Goal: Navigation & Orientation: Find specific page/section

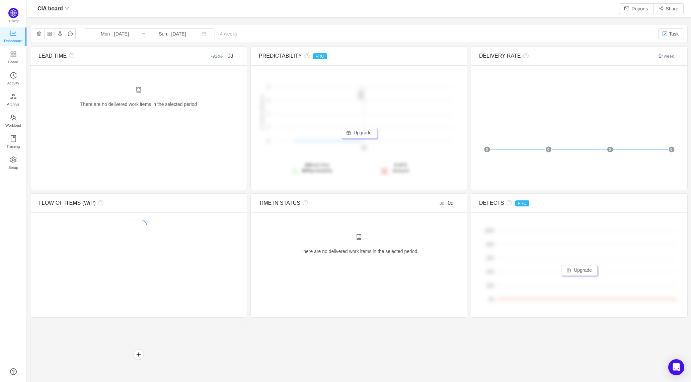
scroll to position [382, 665]
click at [17, 56] on link "Board" at bounding box center [13, 57] width 7 height 13
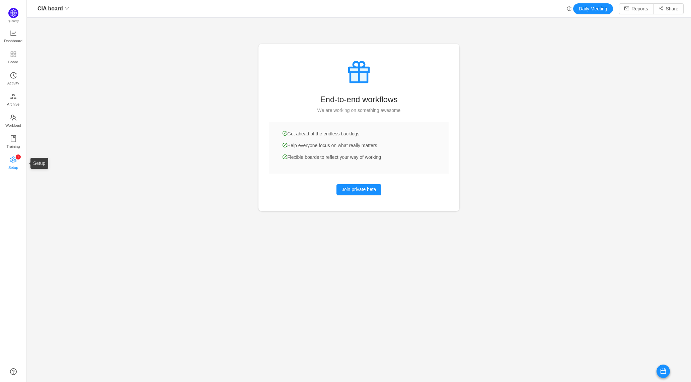
click at [14, 167] on span "Setup" at bounding box center [13, 167] width 10 height 13
click at [15, 163] on span "Setup" at bounding box center [13, 167] width 10 height 13
click at [13, 58] on span "Board" at bounding box center [13, 61] width 10 height 13
click at [13, 32] on icon "icon: line-chart" at bounding box center [13, 32] width 6 height 5
